Goal: Find specific page/section: Find specific page/section

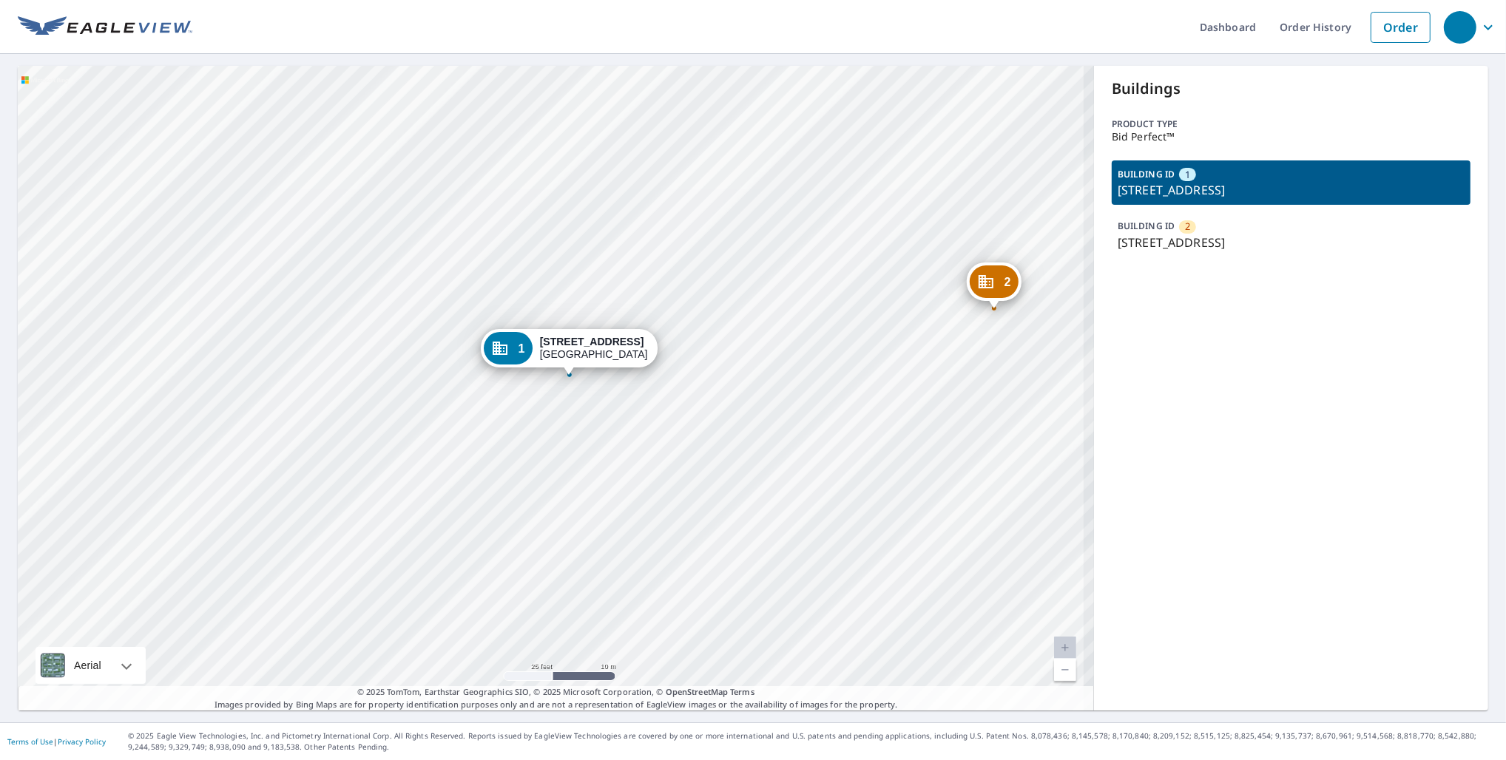
drag, startPoint x: 688, startPoint y: 426, endPoint x: 686, endPoint y: 497, distance: 71.0
click at [686, 497] on div "2 5560 Springhouse Dr Pleasanton, CA 94588 1 5580 Springhouse Dr Pleasanton, CA…" at bounding box center [556, 388] width 1076 height 645
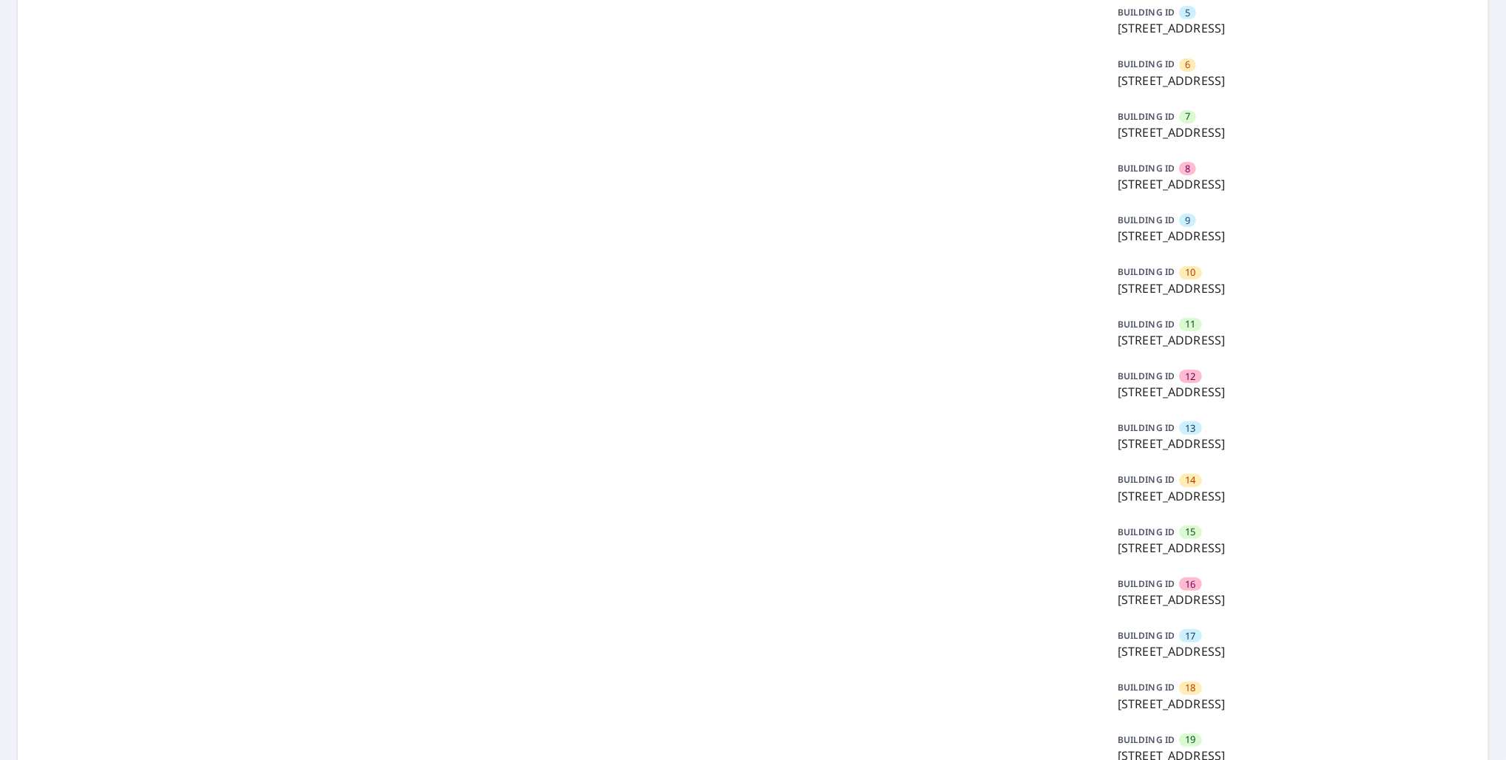
scroll to position [548, 0]
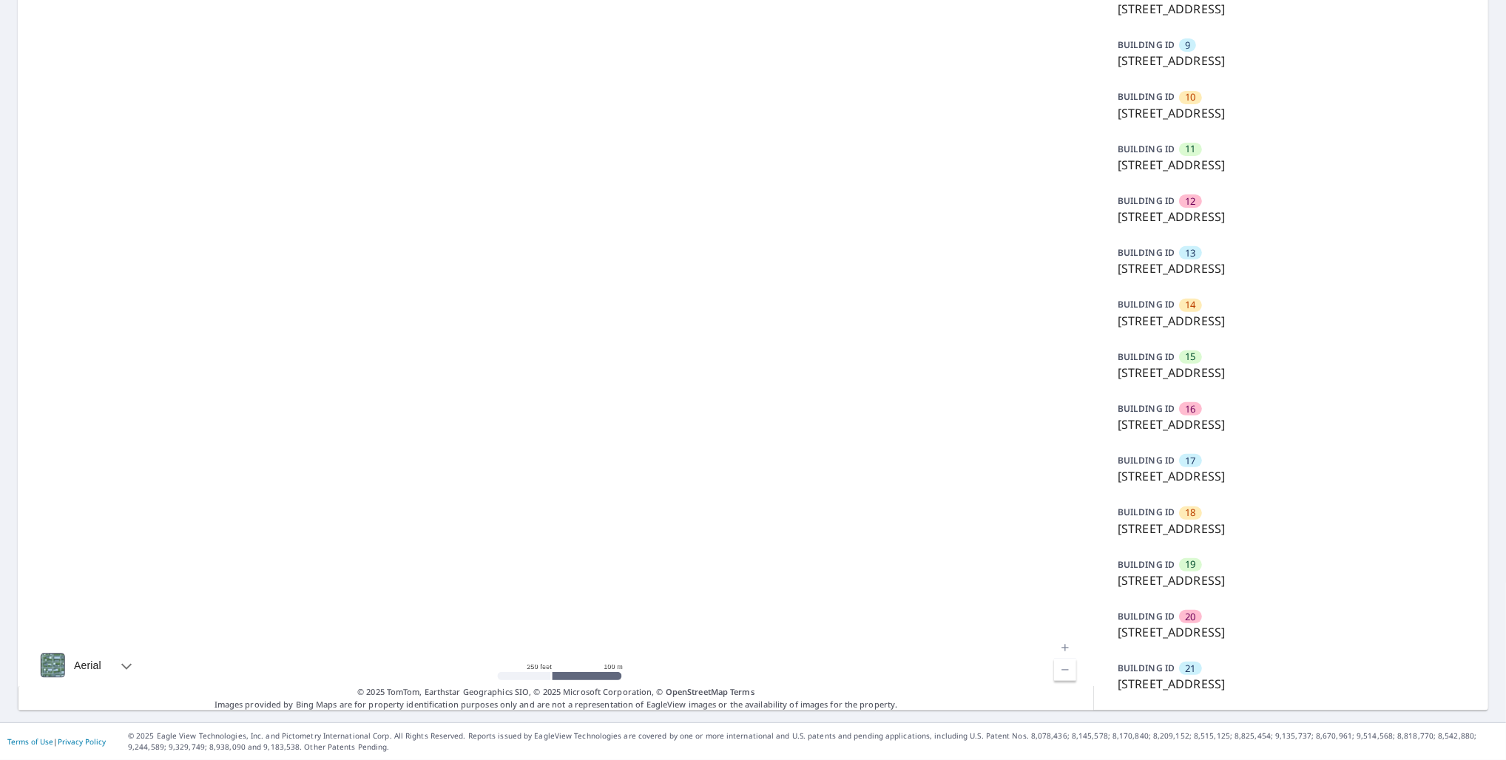
click at [1175, 364] on p "5502 Pine Forest Ct, Tampa, FL, 33615" at bounding box center [1291, 373] width 347 height 18
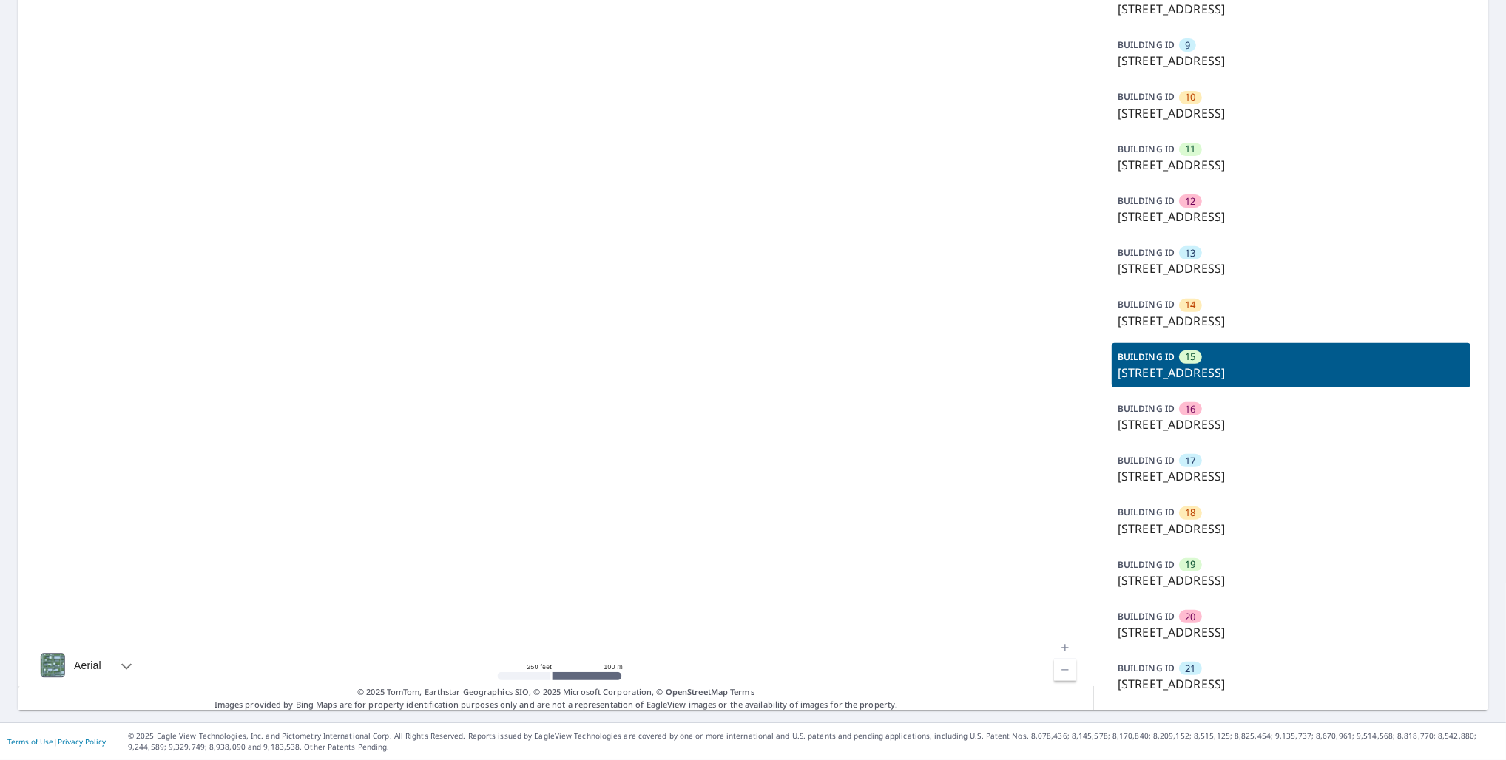
click at [1191, 366] on p "5502 Pine Forest Ct, Tampa, FL, 33615" at bounding box center [1291, 373] width 347 height 18
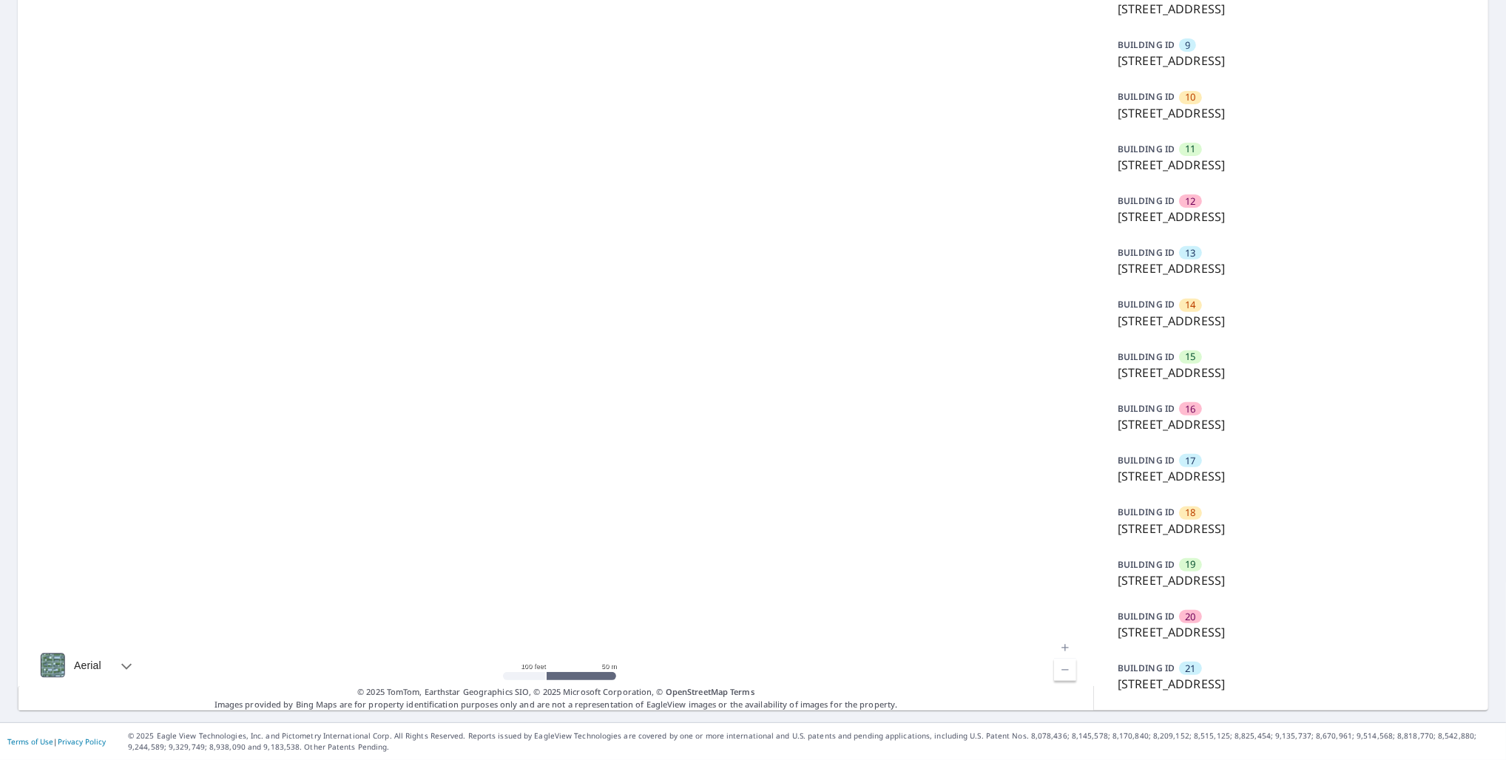
click at [1250, 374] on p "5502 Pine Forest Ct, Tampa, FL, 33615" at bounding box center [1291, 373] width 347 height 18
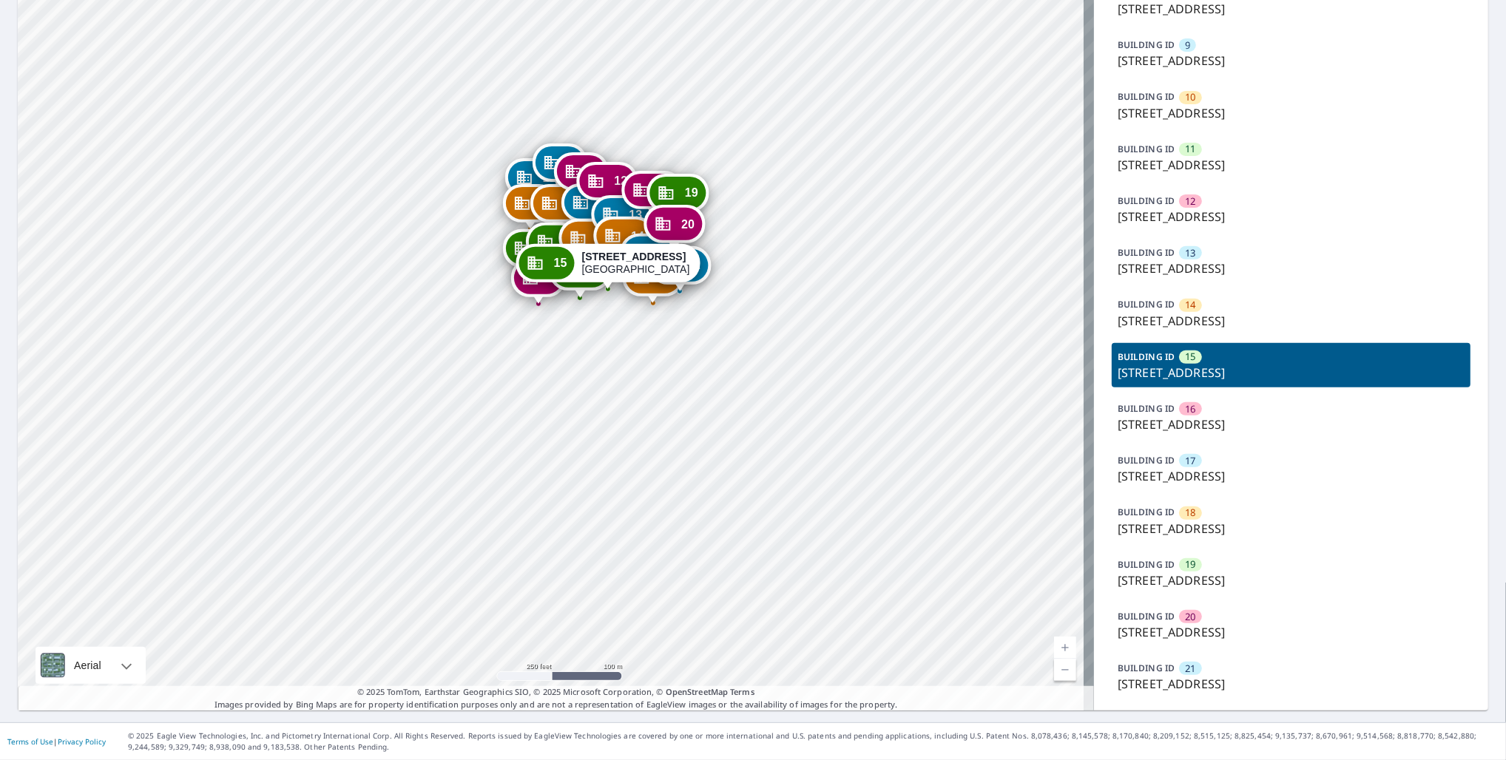
drag, startPoint x: 510, startPoint y: 240, endPoint x: 510, endPoint y: 316, distance: 75.4
click at [510, 316] on div "1 5605 Forest Haven Cir Tampa, FL 33615 2 5601 Forest Haven Cir Tampa, FL 33615…" at bounding box center [556, 116] width 1076 height 1190
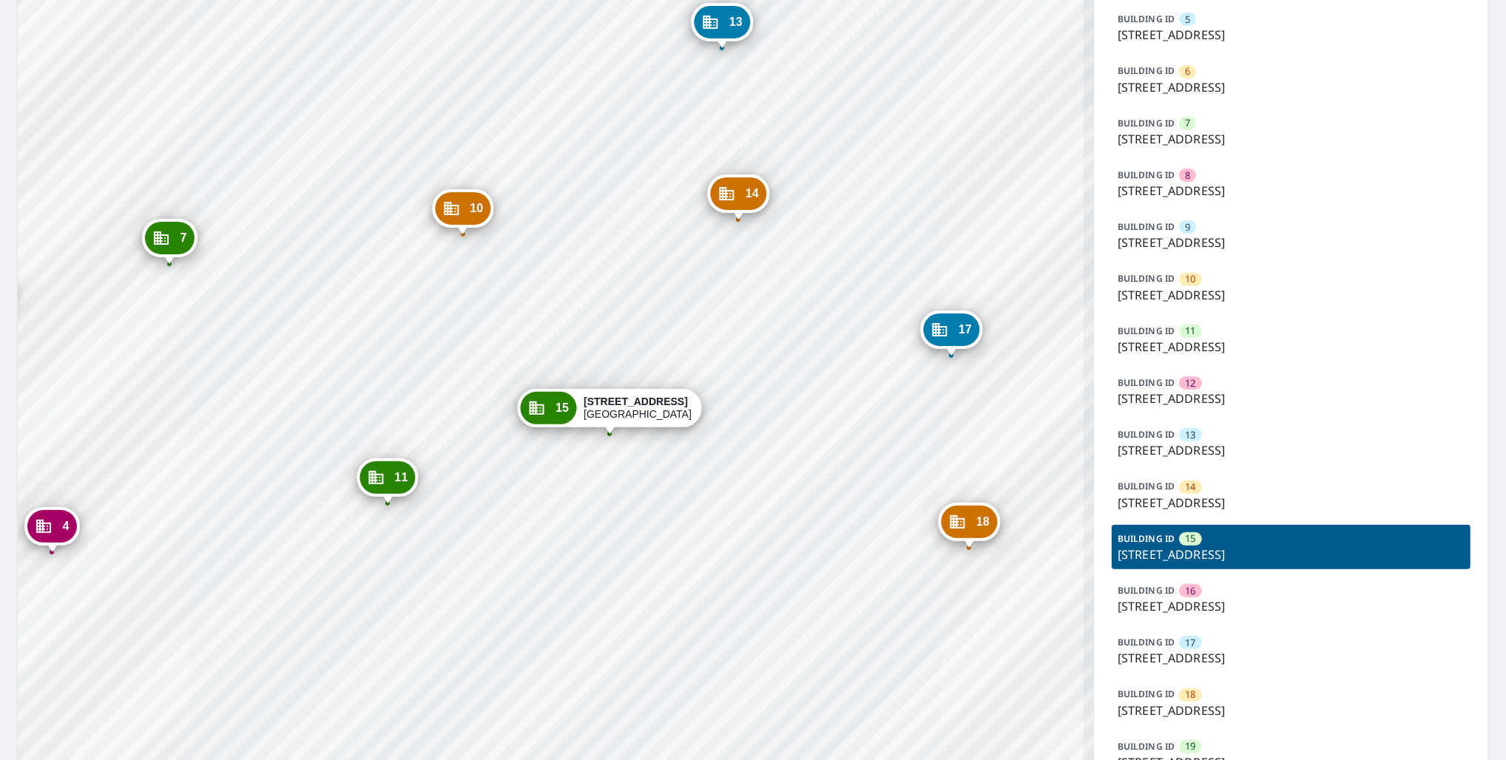
scroll to position [271, 0]
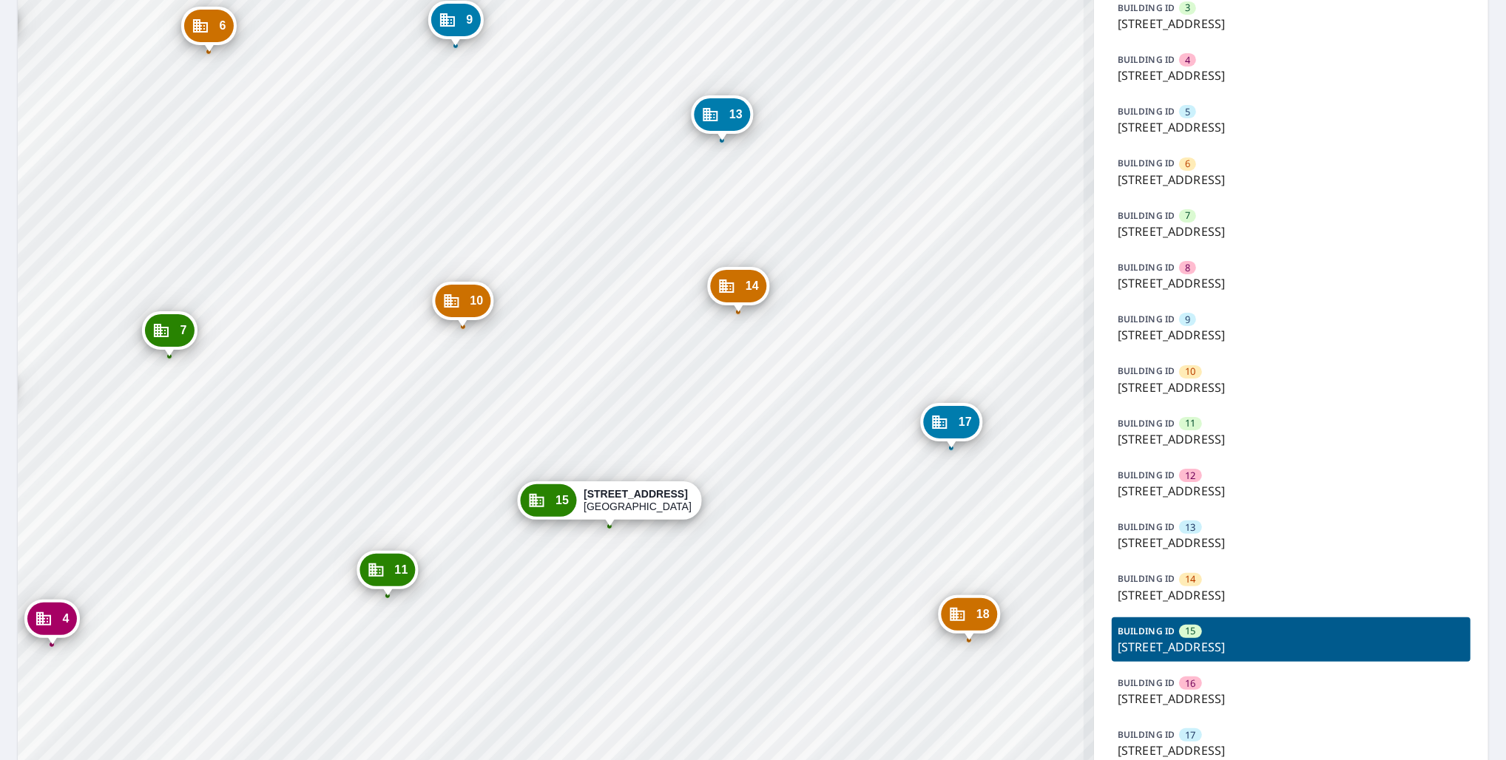
click at [1187, 190] on div "BUILDING ID 6 8305 Oak Forest Ct, Tampa, FL, 33615" at bounding box center [1291, 171] width 359 height 44
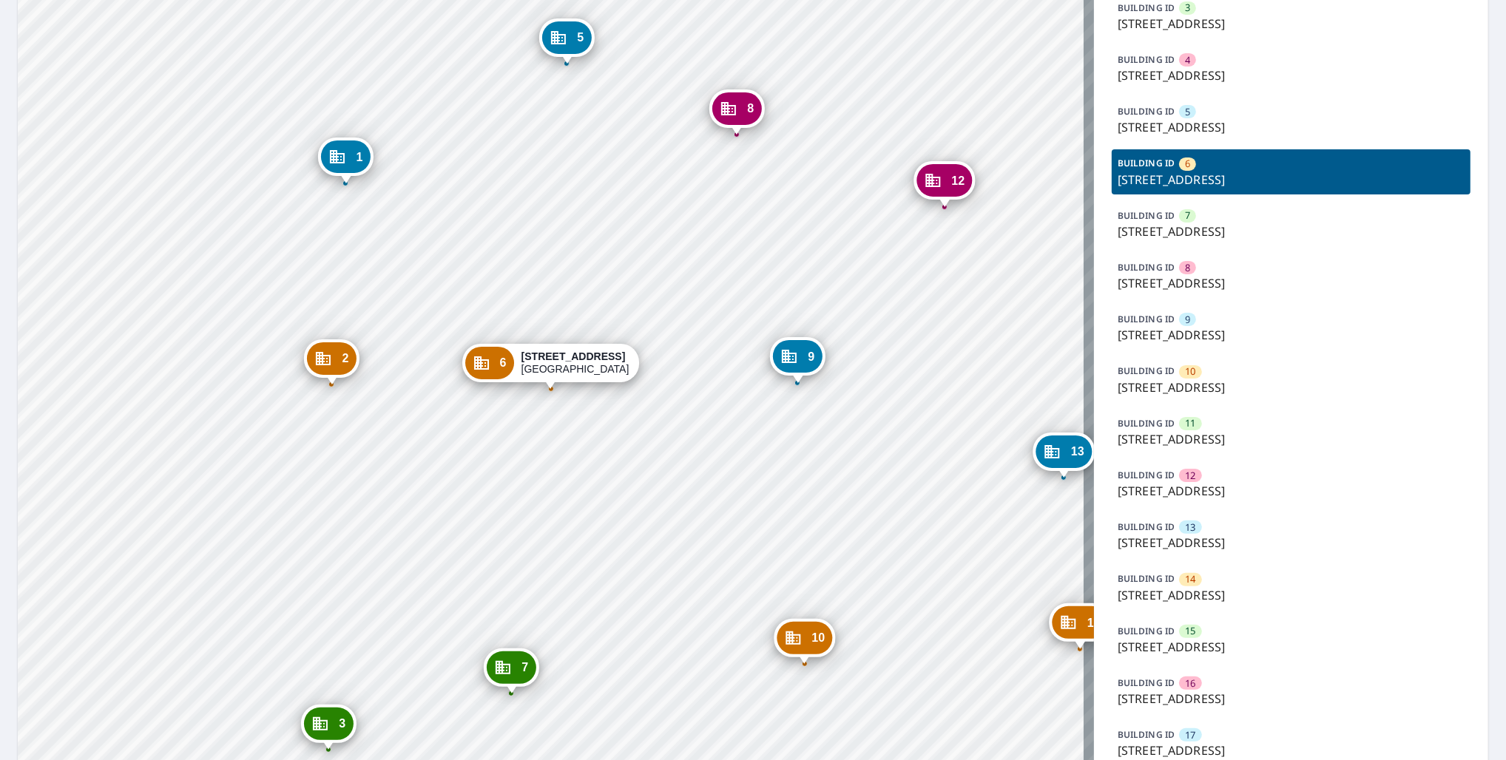
click at [1245, 224] on p "8308 Oak Forest Ct, Tampa, FL, 33615" at bounding box center [1291, 232] width 347 height 18
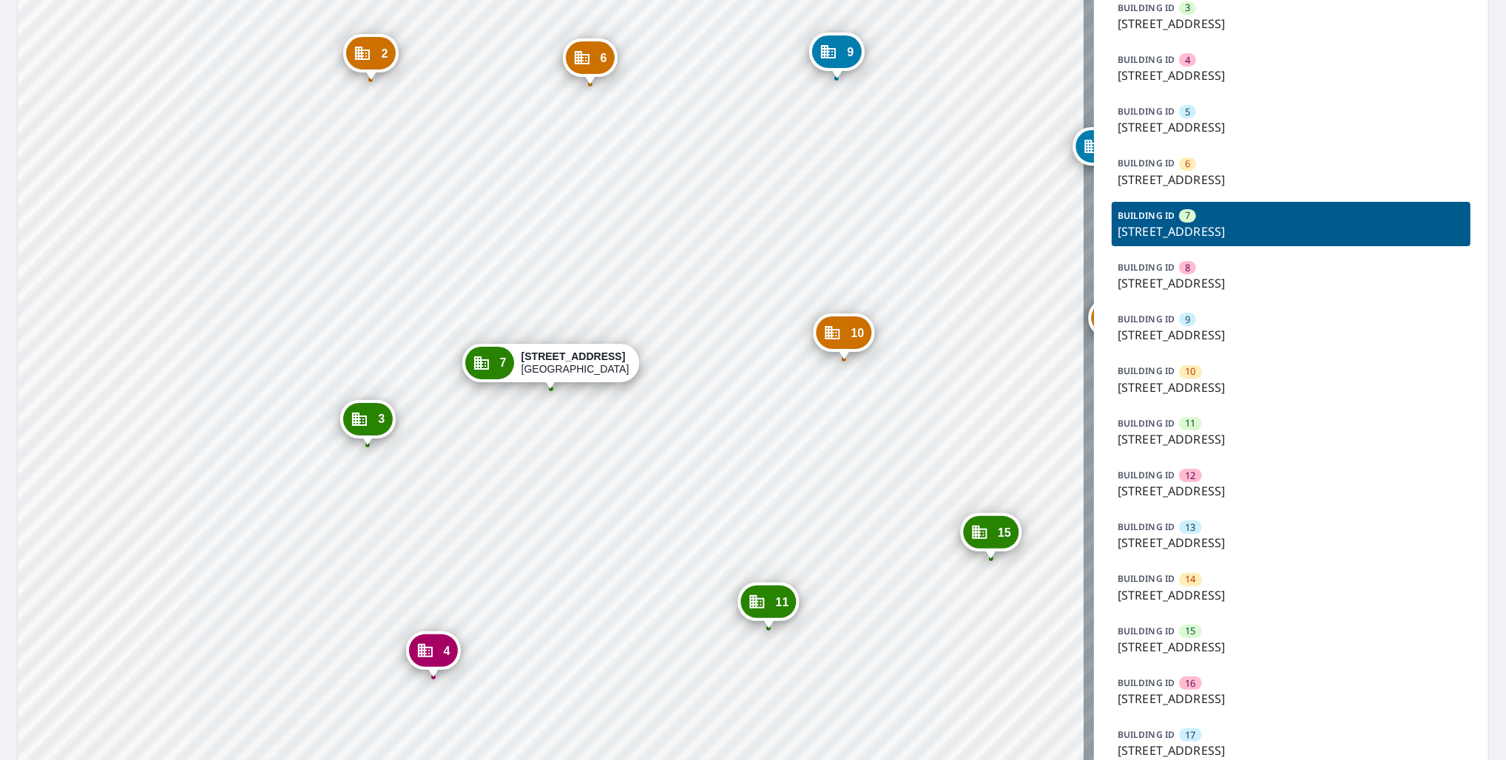
click at [1179, 165] on div "6" at bounding box center [1187, 164] width 17 height 13
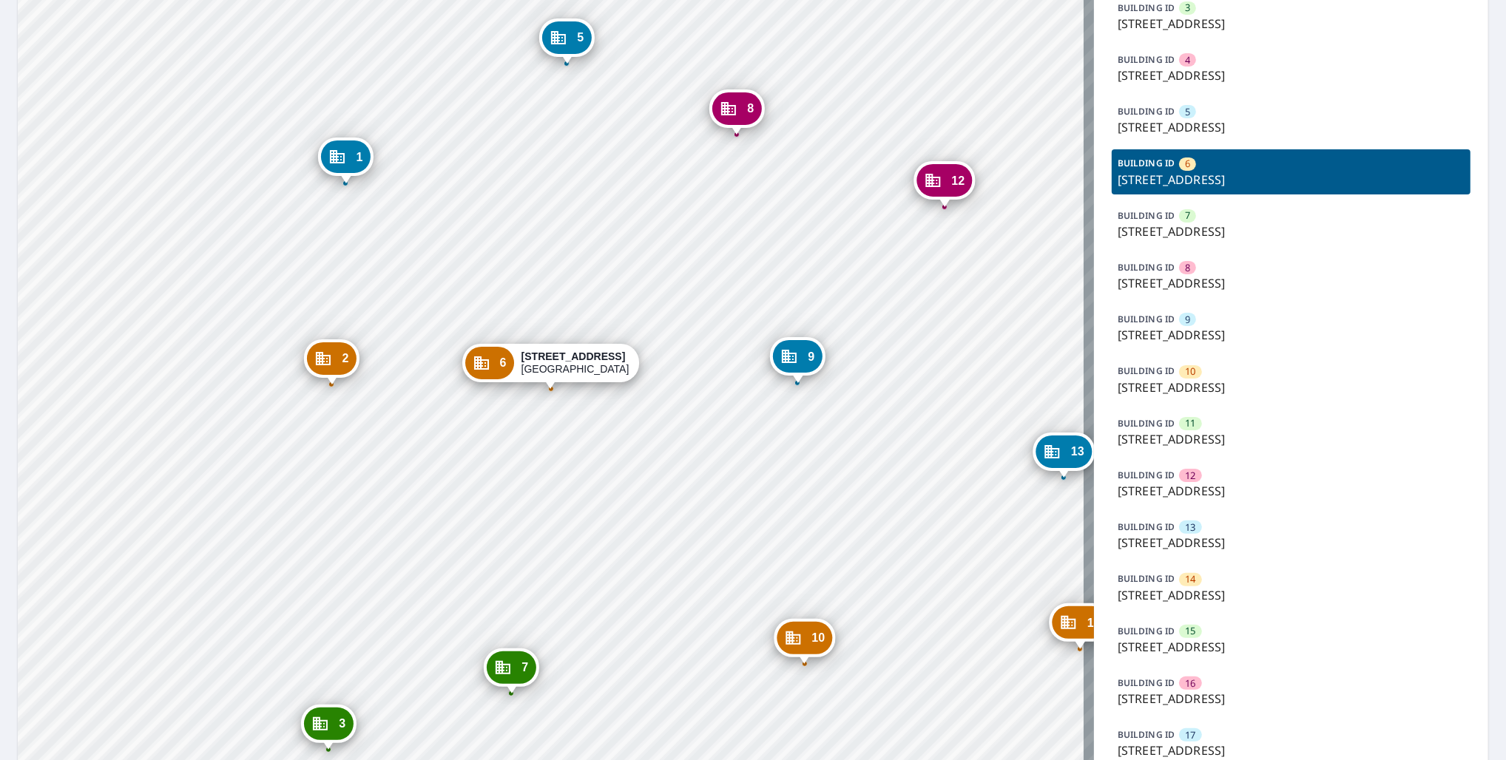
drag, startPoint x: 1195, startPoint y: 686, endPoint x: 1192, endPoint y: 678, distance: 8.0
click at [1193, 686] on div "BUILDING ID 16 5633 Forest Haven Cir, Tampa, FL, 33615" at bounding box center [1291, 691] width 359 height 44
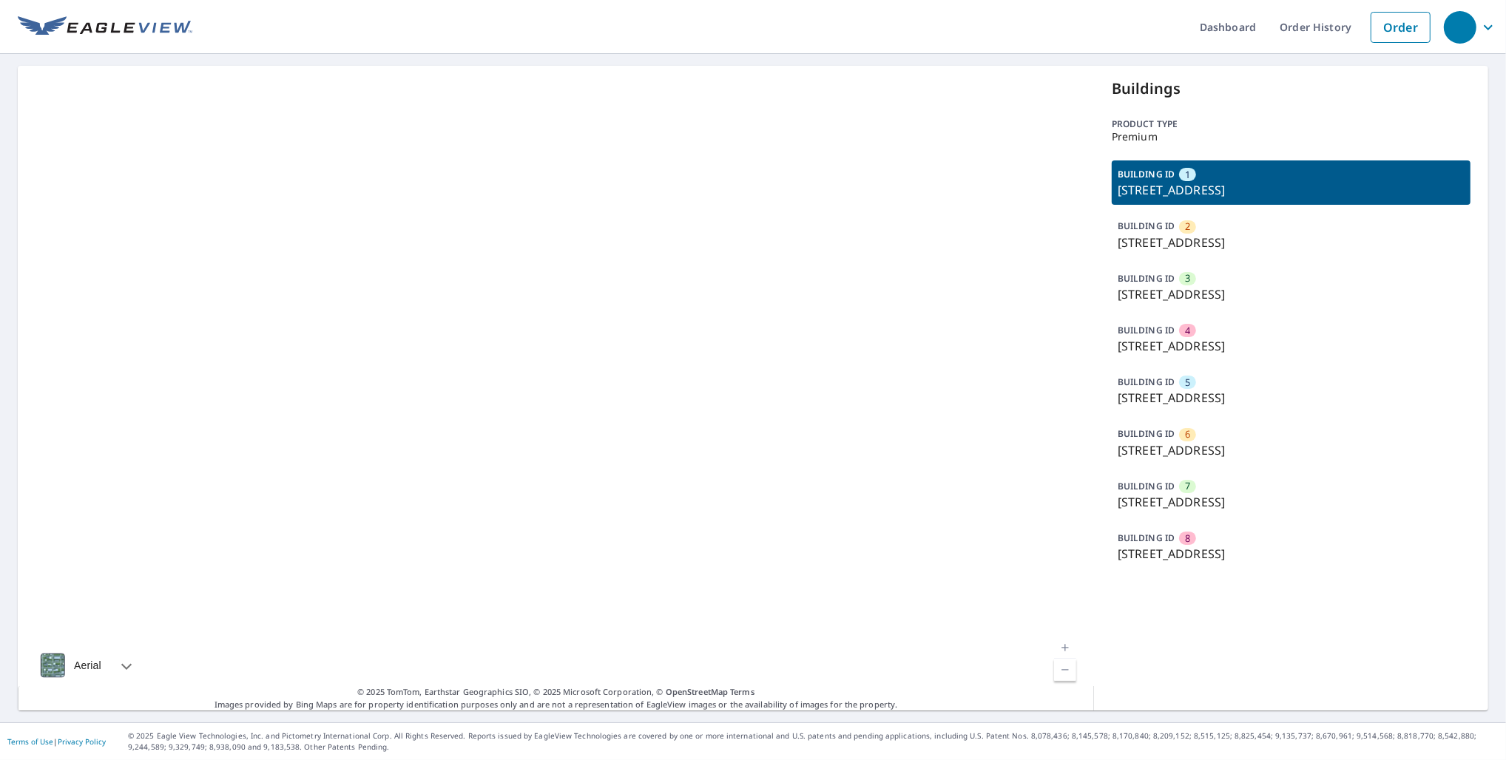
click at [1185, 482] on span "7" at bounding box center [1187, 486] width 5 height 14
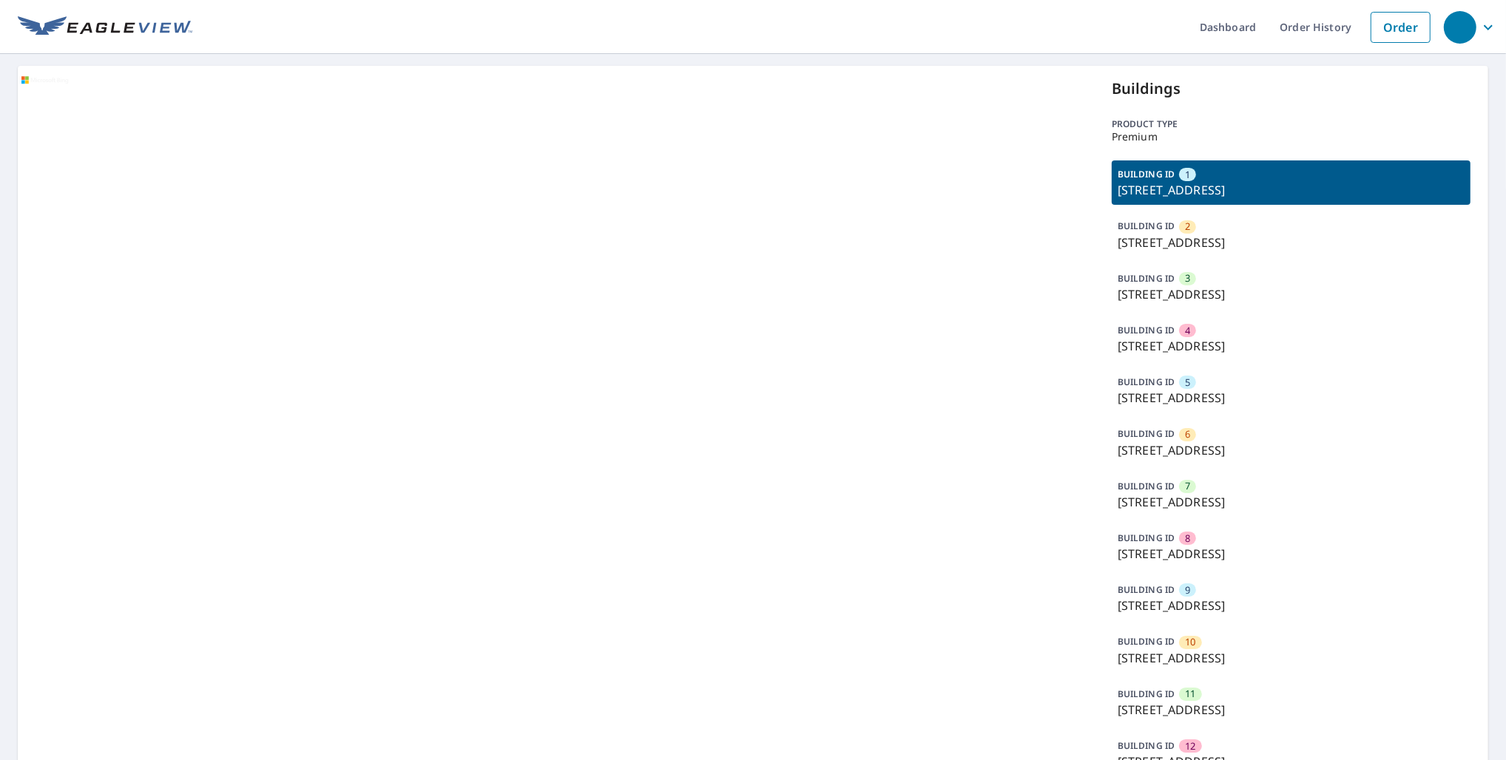
click at [1192, 302] on p "3950 W 12th St, Greeley, CO, 80634" at bounding box center [1291, 295] width 347 height 18
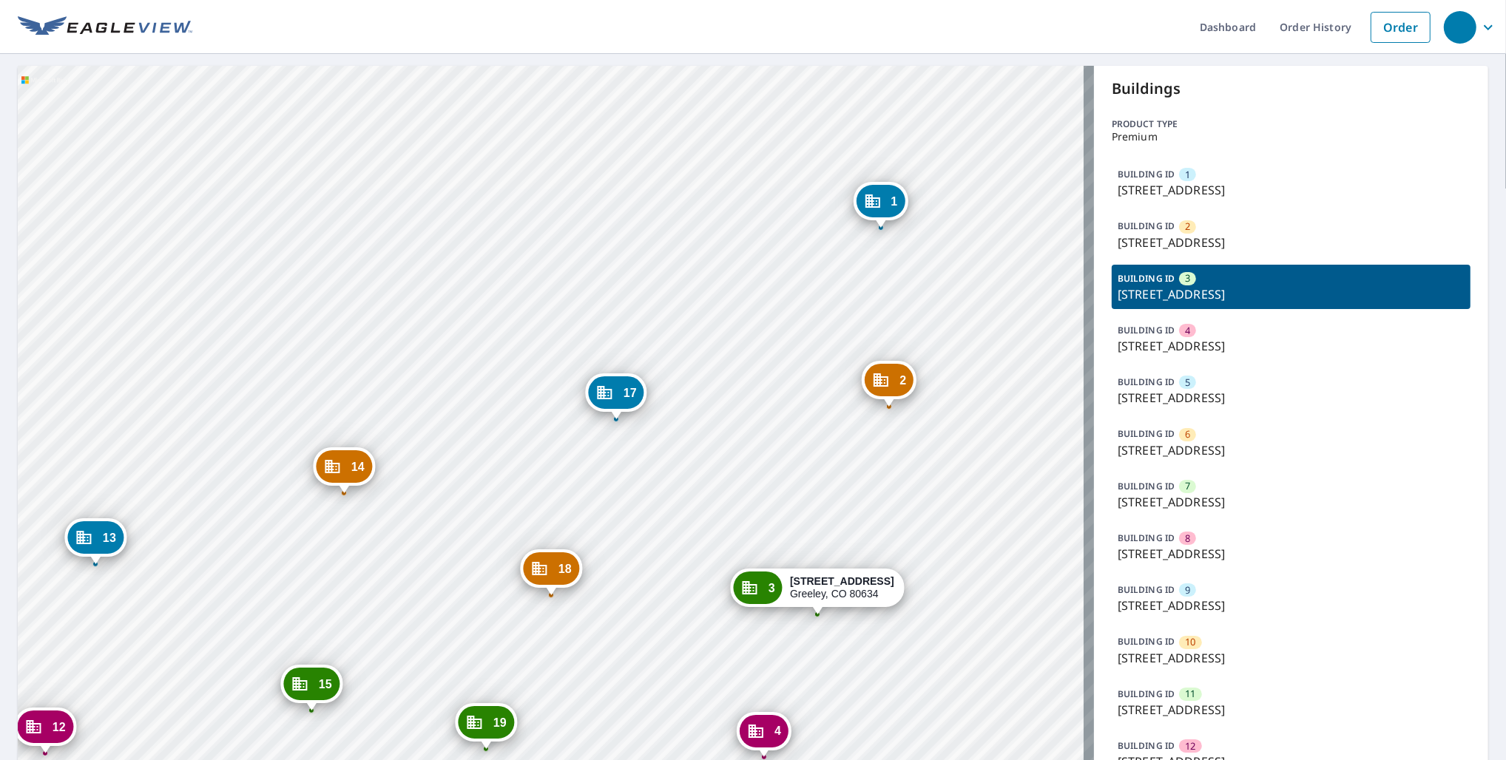
drag, startPoint x: 899, startPoint y: 675, endPoint x: 700, endPoint y: 644, distance: 201.4
click at [708, 652] on div "1 3950 W 12th St Greeley, CO 80634 2 3950 W 12th St Greeley, CO 80634 4 3950 W …" at bounding box center [556, 635] width 1076 height 1138
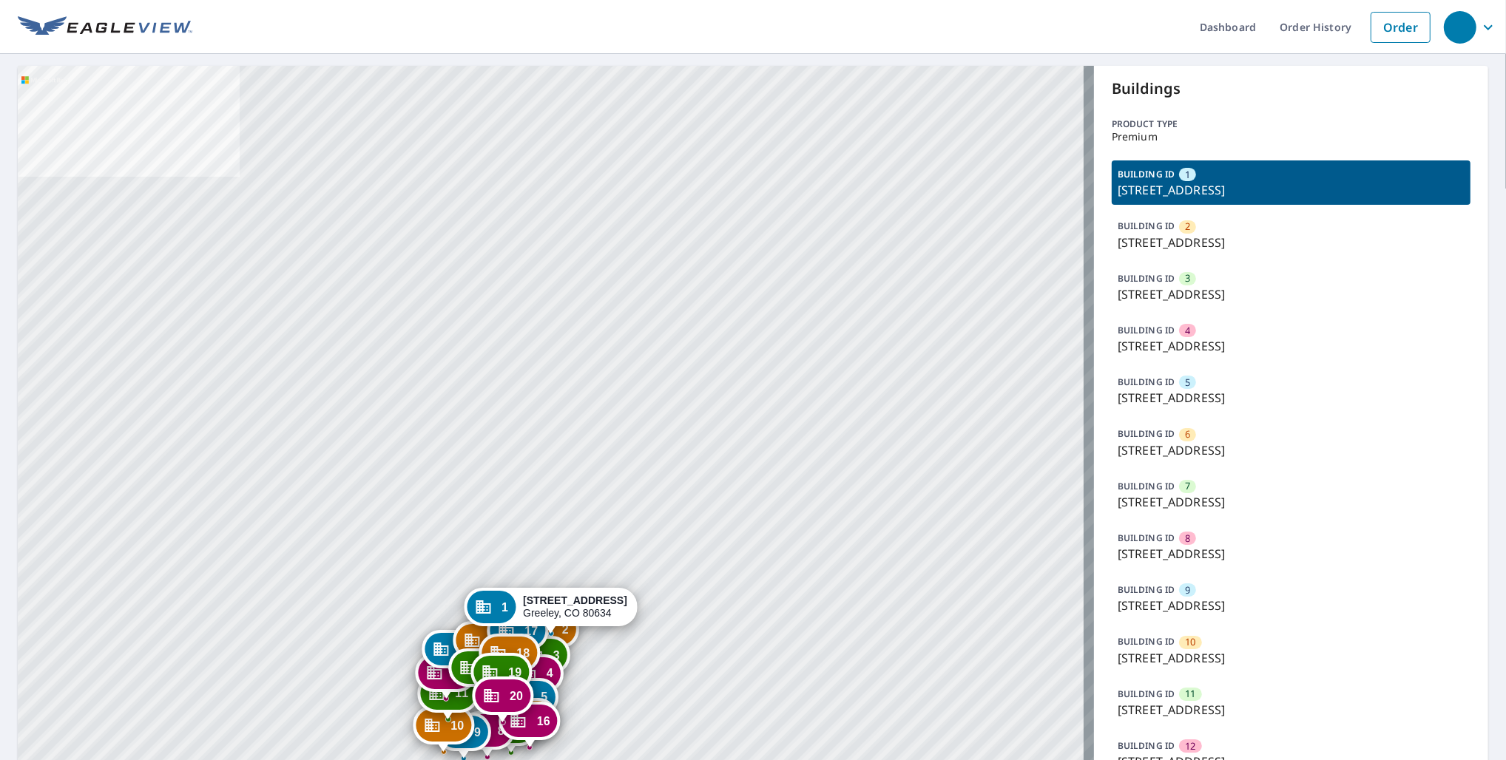
click at [1180, 492] on div "7" at bounding box center [1187, 486] width 17 height 13
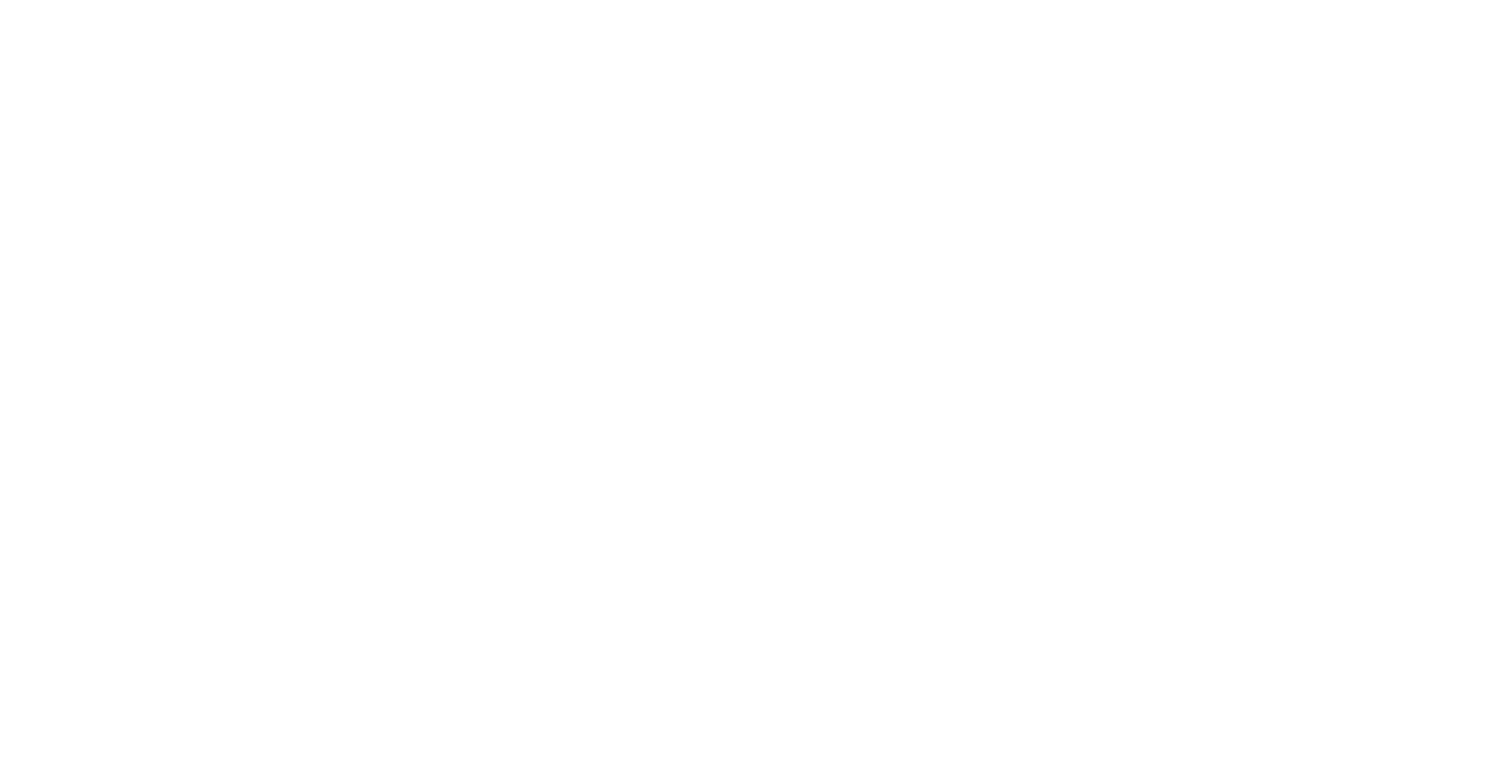
click at [37, 0] on html at bounding box center [753, 0] width 1506 height 0
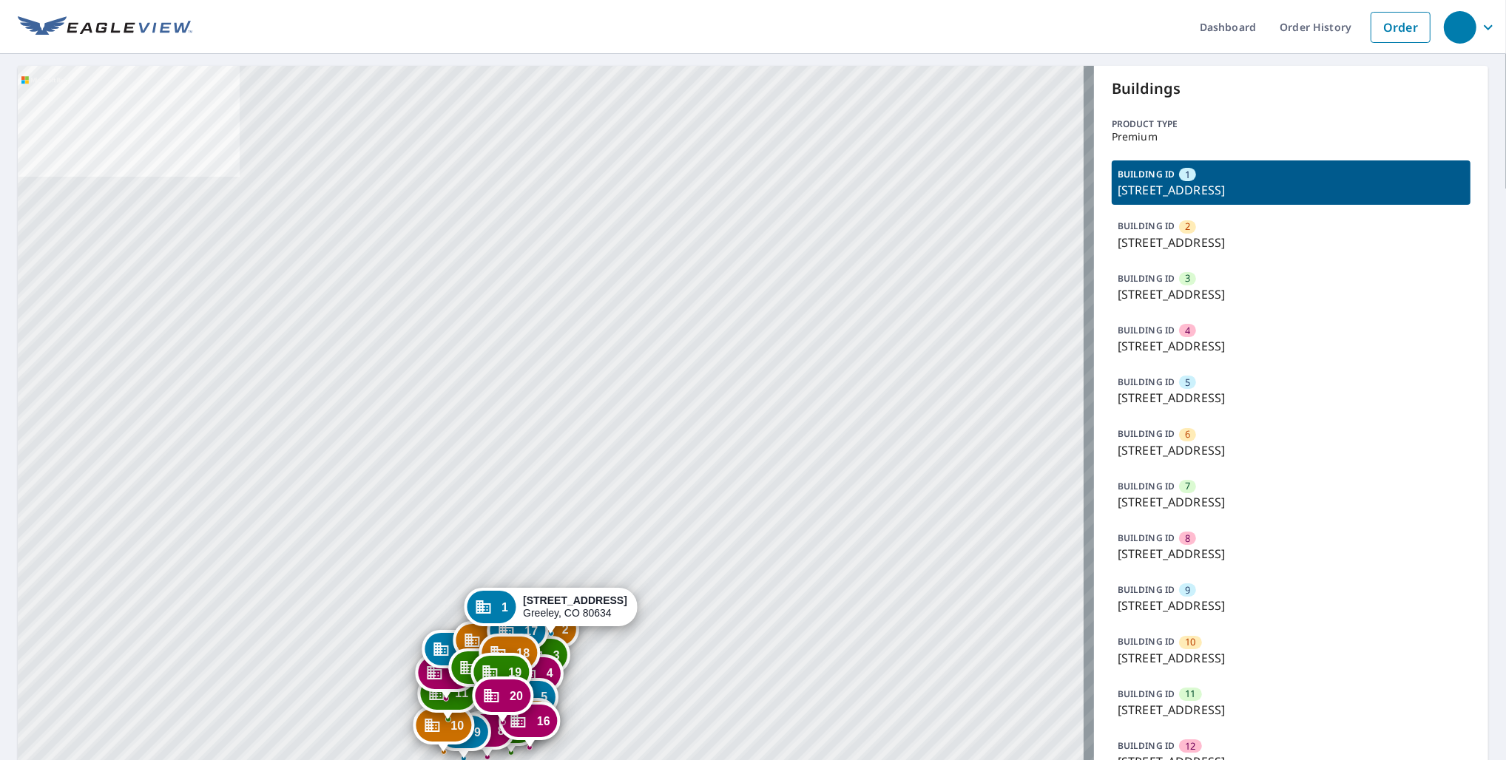
drag, startPoint x: 743, startPoint y: 536, endPoint x: 744, endPoint y: 344, distance: 192.3
click at [744, 344] on div "2 3950 W 12th St Greeley, CO 80634 3 3950 W 12th St Greeley, CO 80634 4 3950 W …" at bounding box center [556, 635] width 1076 height 1138
drag, startPoint x: 1254, startPoint y: 501, endPoint x: 1234, endPoint y: 511, distance: 22.2
click at [1252, 501] on p "3950 W 12th St, Greeley, CO, 80634" at bounding box center [1291, 502] width 347 height 18
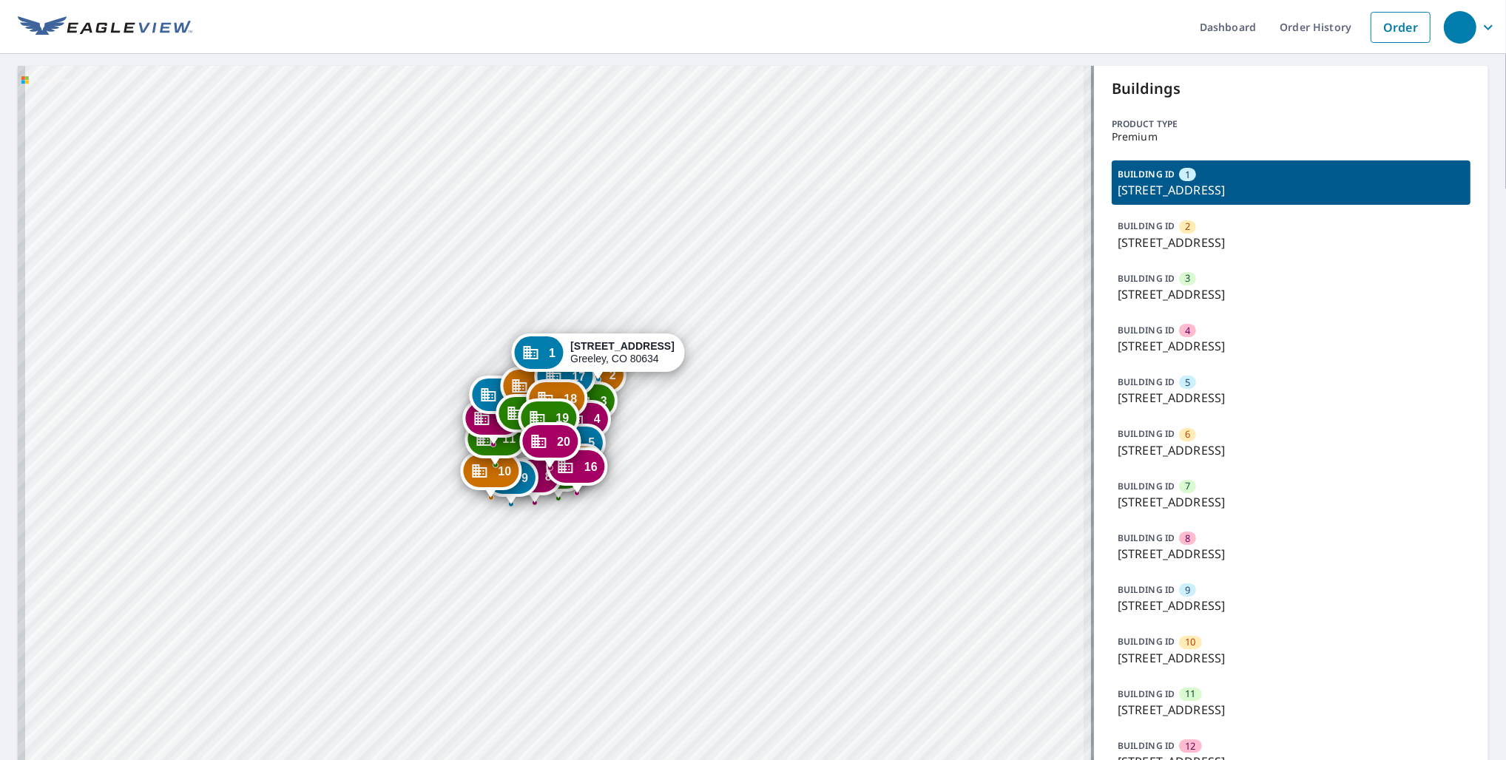
drag, startPoint x: 612, startPoint y: 659, endPoint x: 660, endPoint y: 405, distance: 258.8
click at [660, 405] on div "2 [STREET_ADDRESS] 3 [STREET_ADDRESS] 4 [STREET_ADDRESS] 5 [STREET_ADDRESS] 6 […" at bounding box center [556, 635] width 1076 height 1138
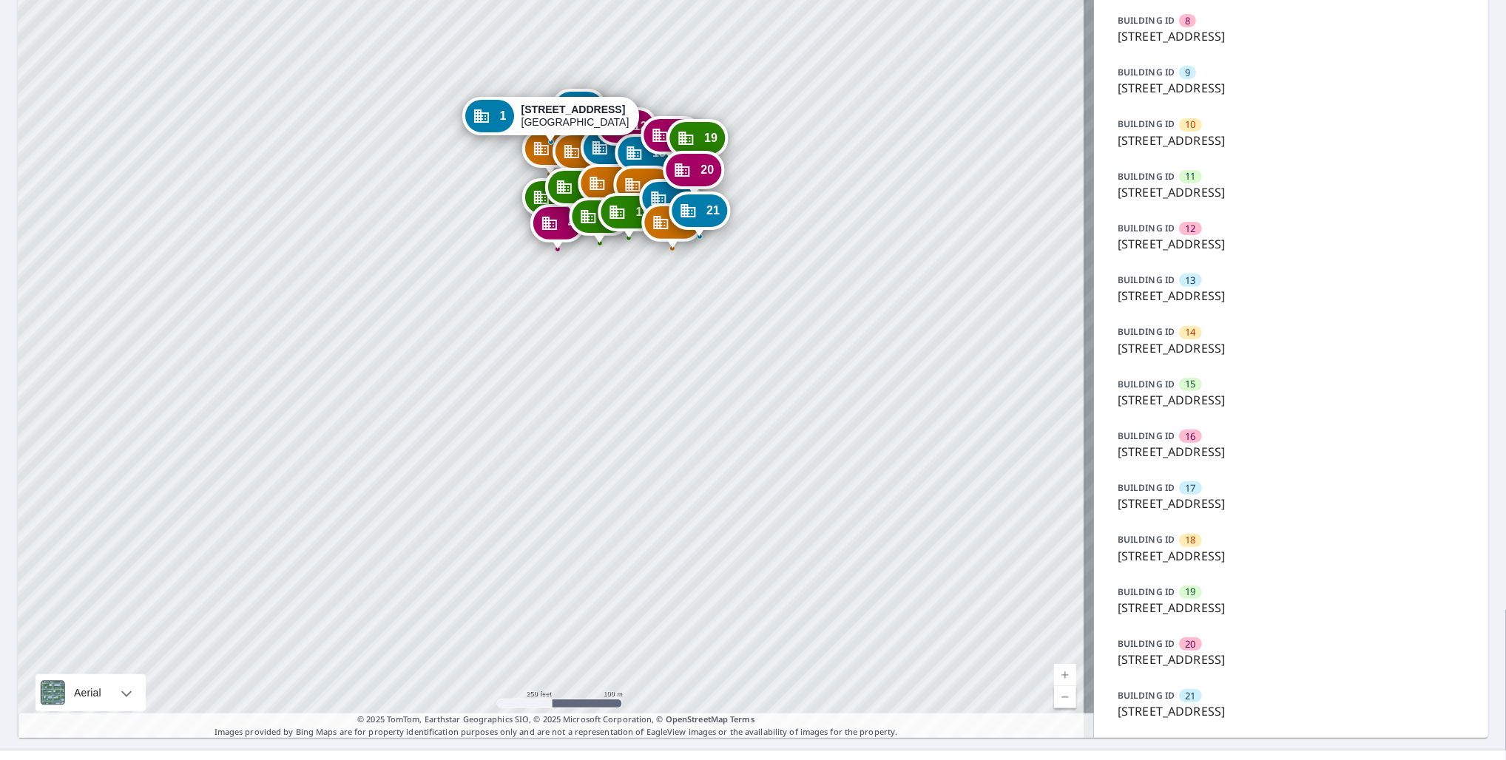
scroll to position [548, 0]
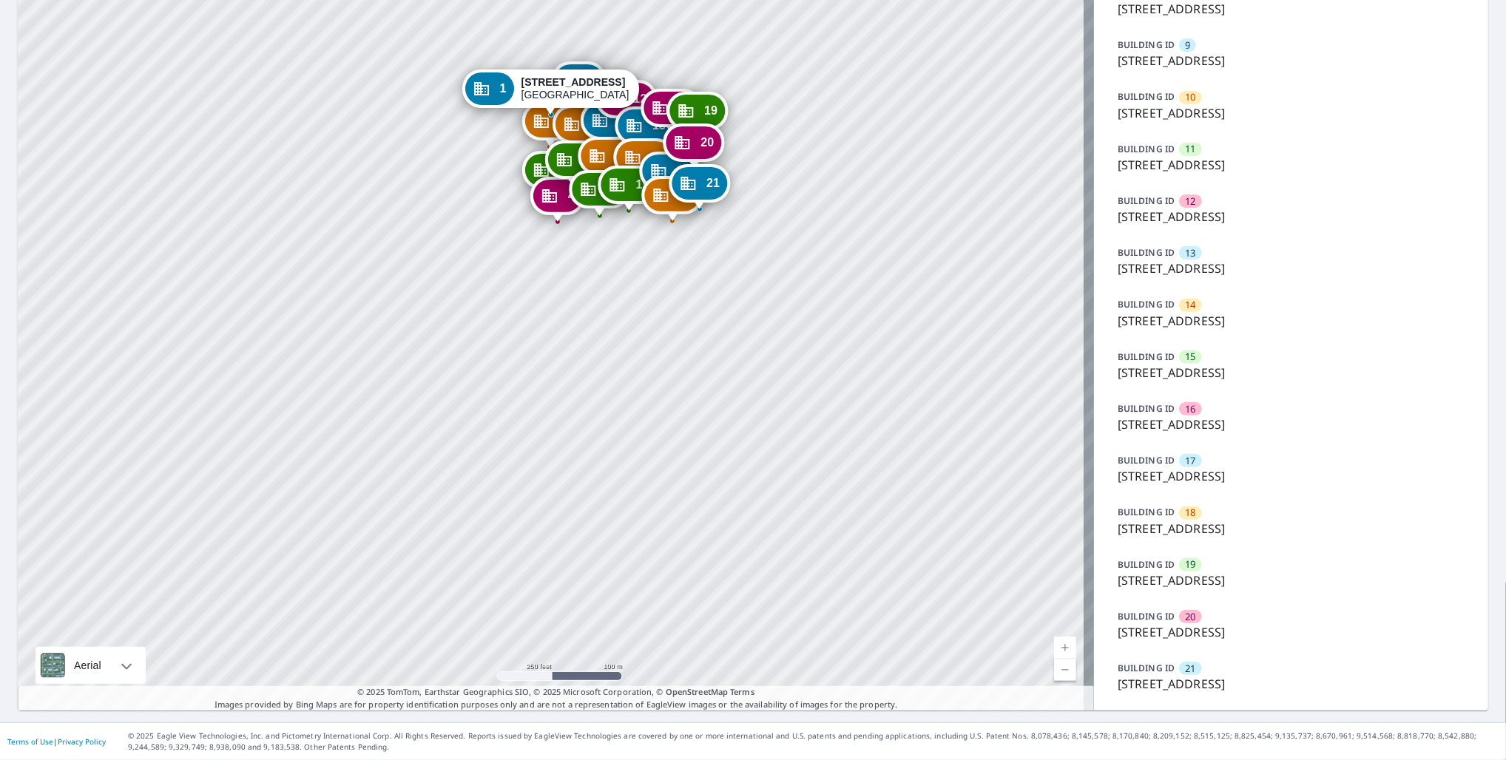
click at [1191, 577] on p "[STREET_ADDRESS]" at bounding box center [1291, 581] width 347 height 18
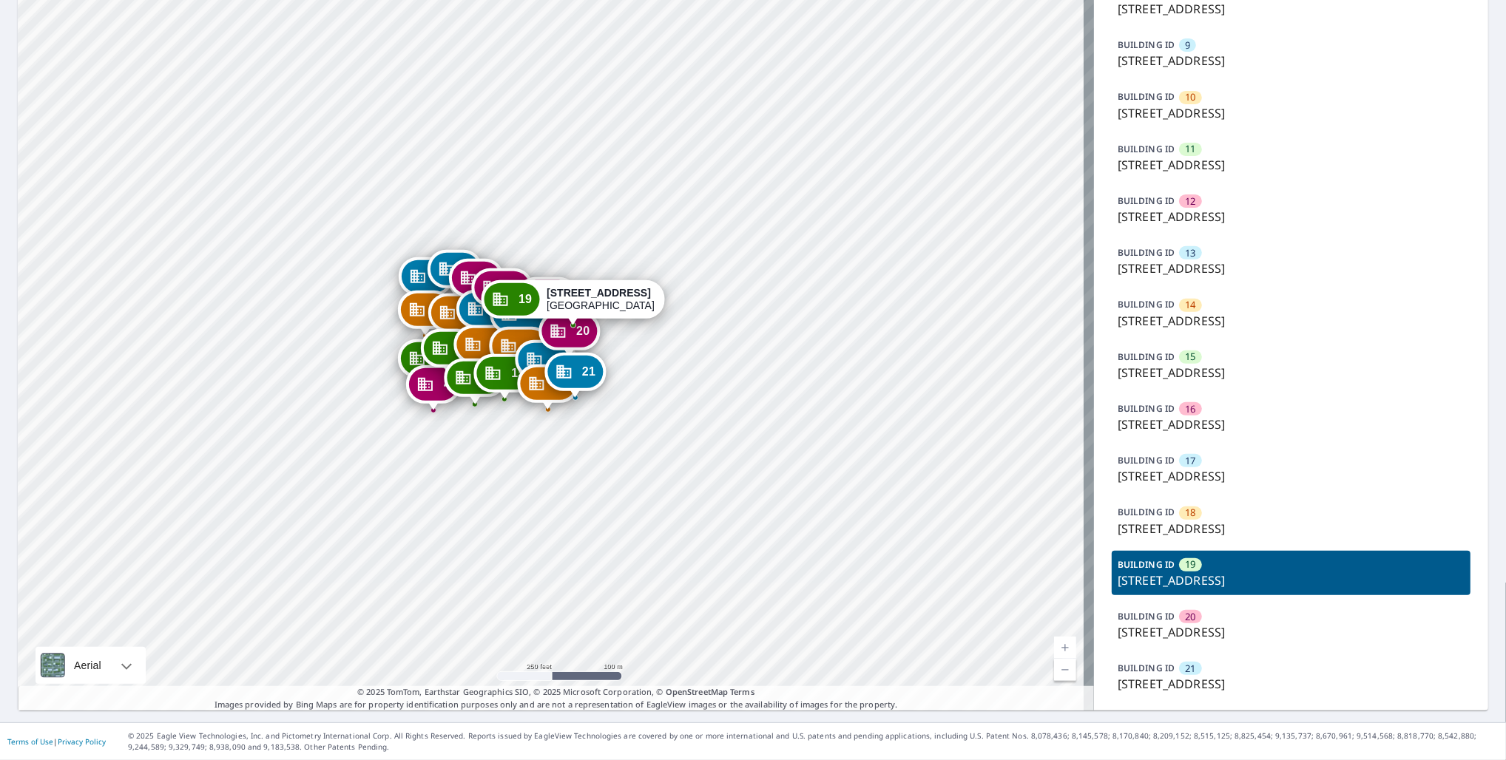
drag, startPoint x: 586, startPoint y: 270, endPoint x: 609, endPoint y: 475, distance: 206.2
click at [609, 482] on div "1 [STREET_ADDRESS] 2 [STREET_ADDRESS] 3 [STREET_ADDRESS] 4 [STREET_ADDRESS] 5 […" at bounding box center [556, 116] width 1076 height 1190
